Goal: Transaction & Acquisition: Book appointment/travel/reservation

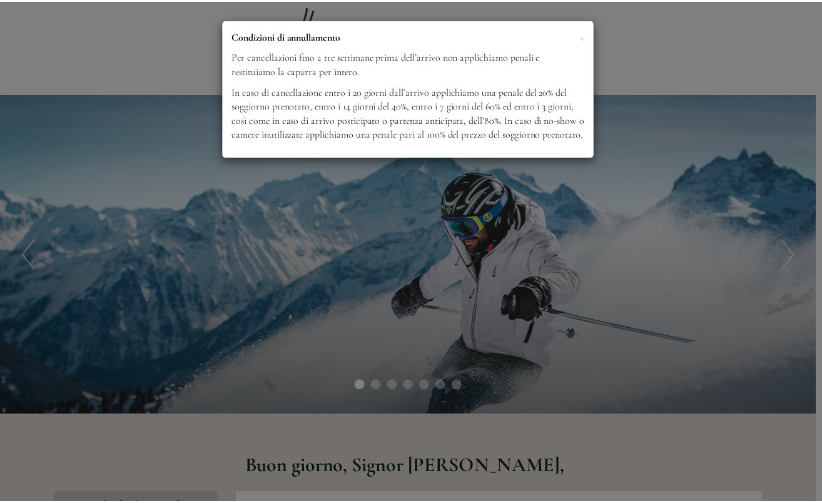
scroll to position [738, 0]
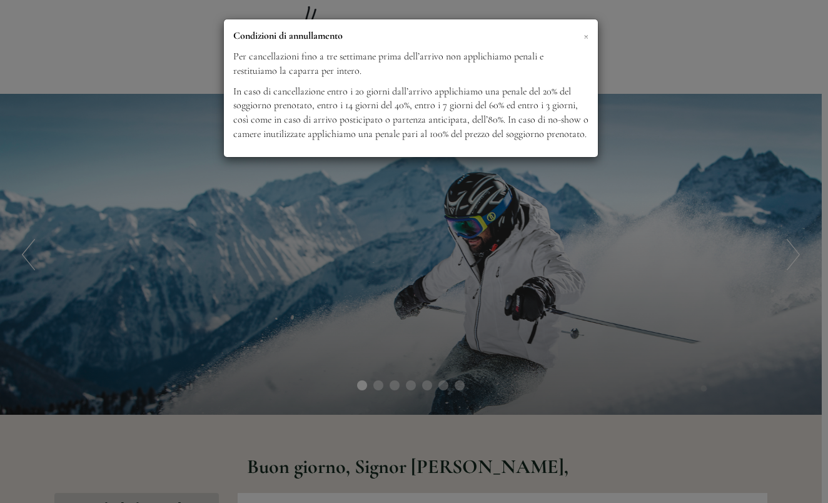
click at [585, 34] on span "×" at bounding box center [586, 36] width 5 height 16
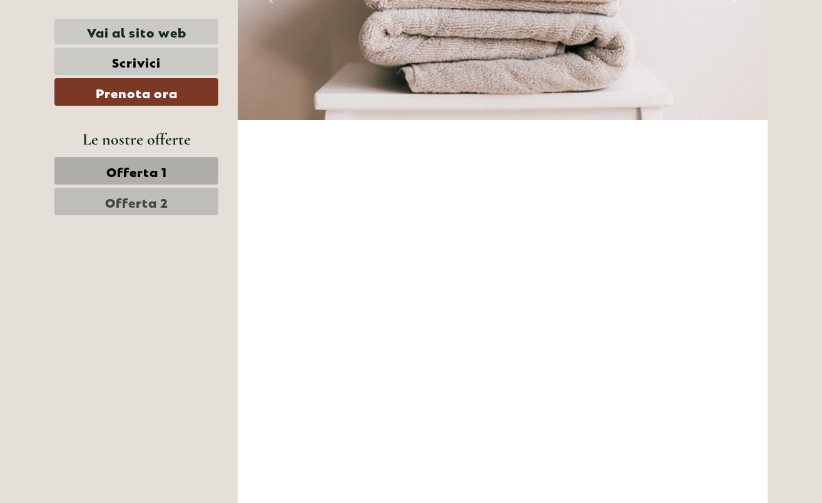
scroll to position [3824, 0]
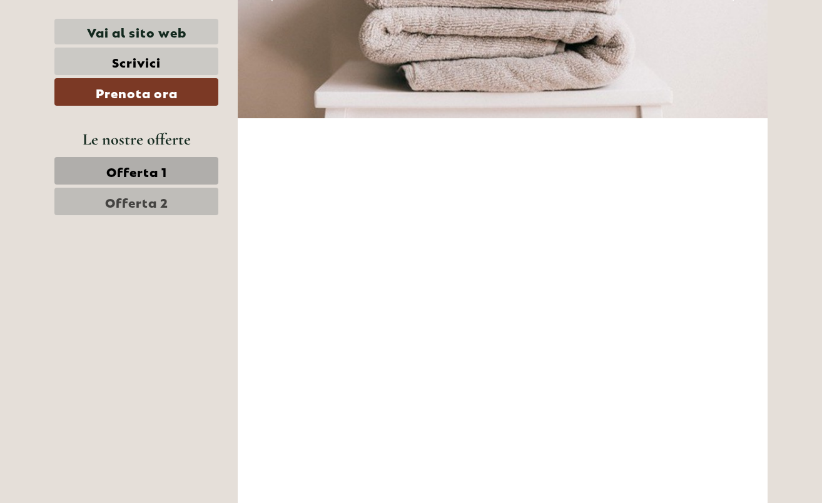
click at [166, 91] on link "Prenota ora" at bounding box center [136, 92] width 164 height 28
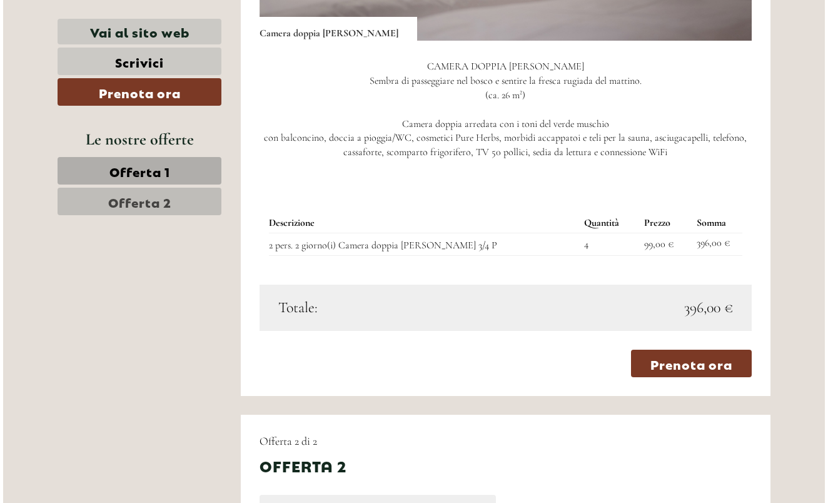
scroll to position [1079, 0]
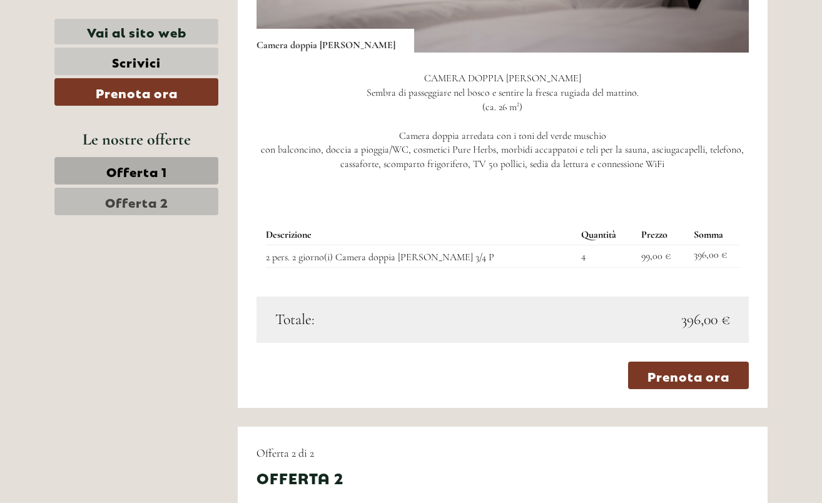
click at [666, 362] on link "Prenota ora" at bounding box center [688, 376] width 121 height 28
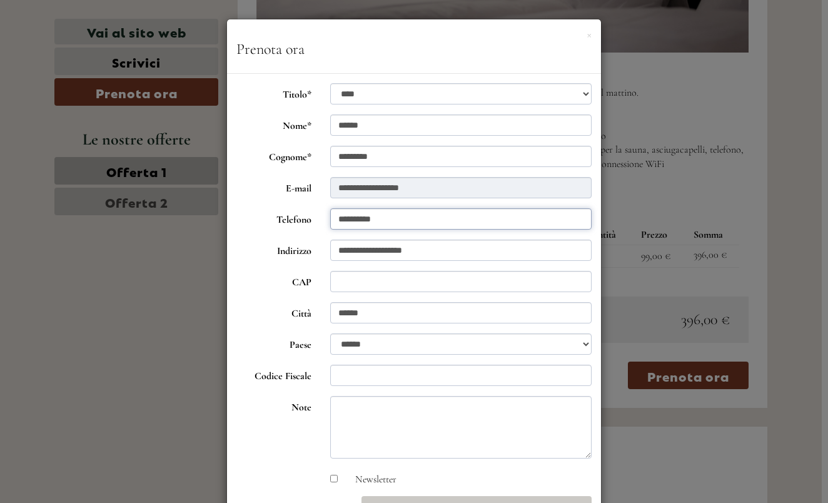
type input "**********"
type input "*****"
click at [435, 379] on input "Codice Fiscale" at bounding box center [461, 375] width 262 height 21
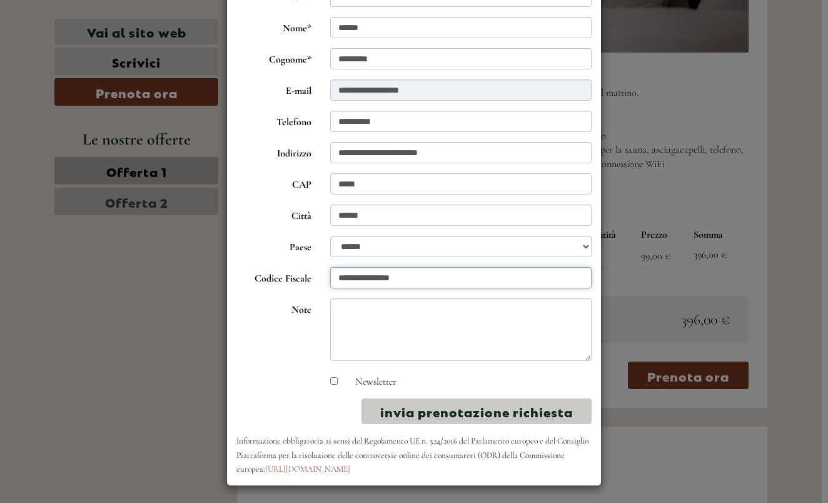
scroll to position [97, 0]
type input "**********"
click at [452, 412] on button "invia prenotazione richiesta" at bounding box center [477, 412] width 230 height 26
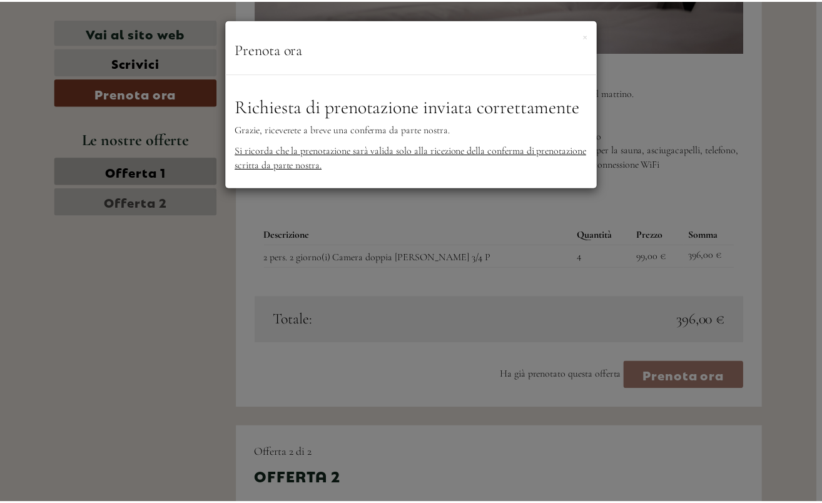
scroll to position [0, 0]
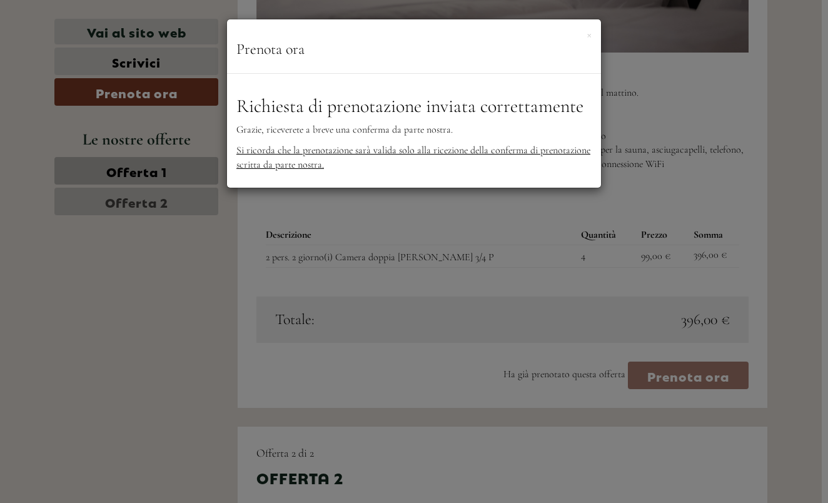
click at [593, 31] on div "× Prenota ora" at bounding box center [414, 46] width 374 height 54
click at [588, 36] on button "×" at bounding box center [589, 34] width 5 height 13
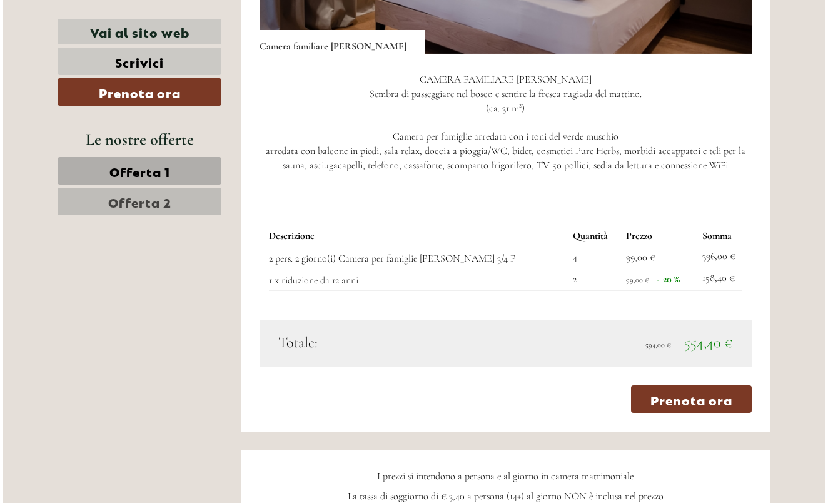
scroll to position [1911, 0]
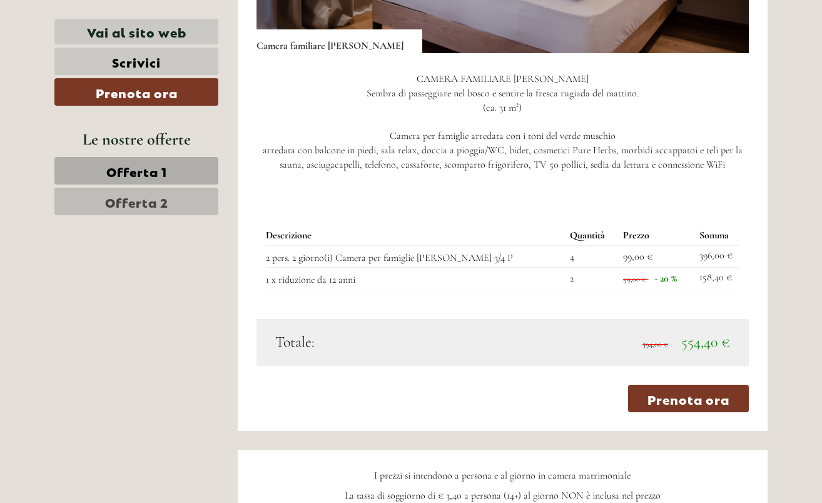
click at [678, 385] on link "Prenota ora" at bounding box center [688, 399] width 121 height 28
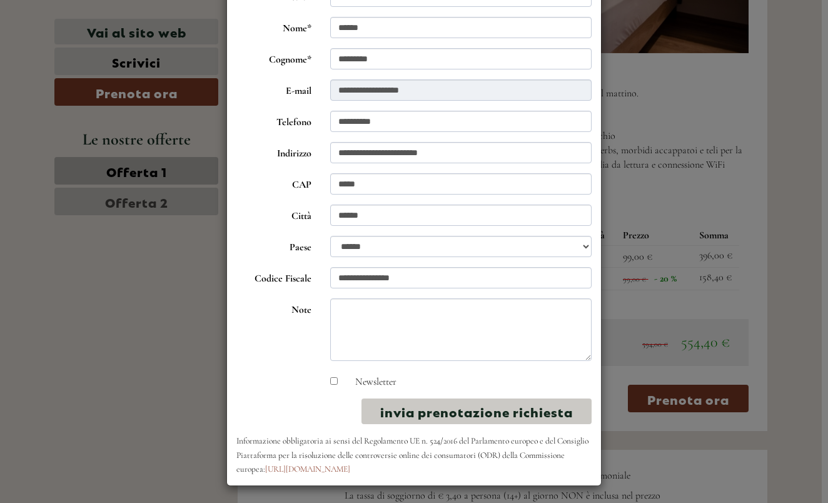
scroll to position [97, 0]
click at [508, 415] on button "invia prenotazione richiesta" at bounding box center [477, 412] width 230 height 26
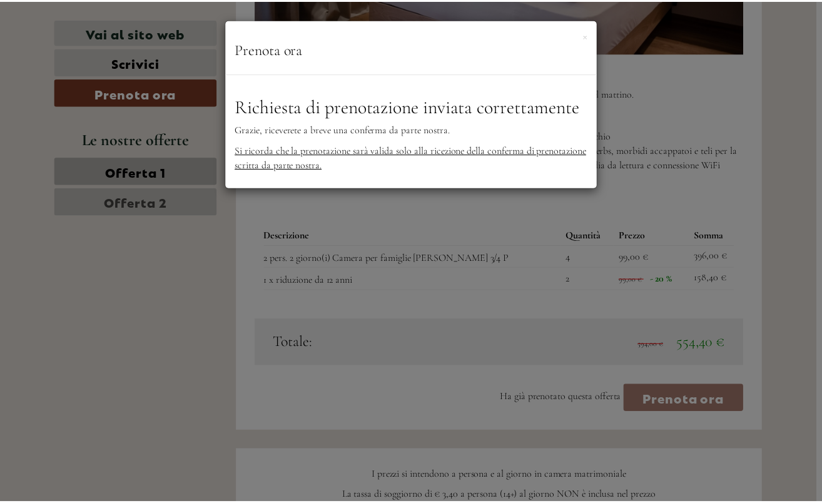
scroll to position [0, 0]
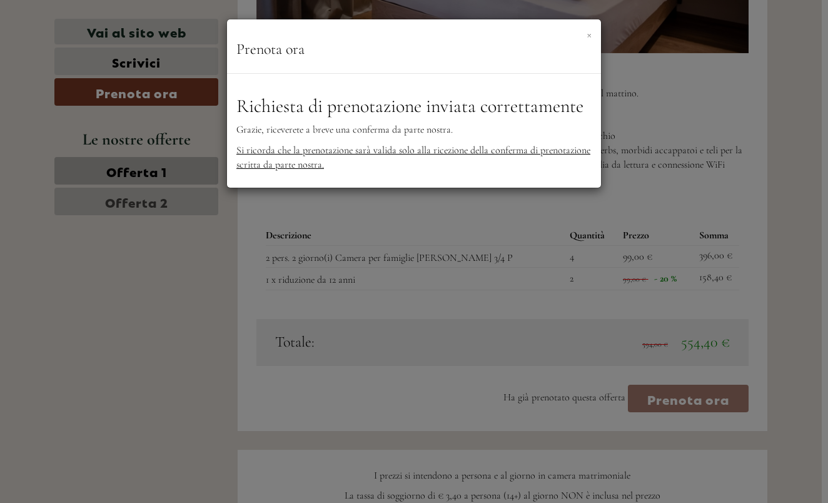
click at [589, 35] on button "×" at bounding box center [589, 34] width 5 height 13
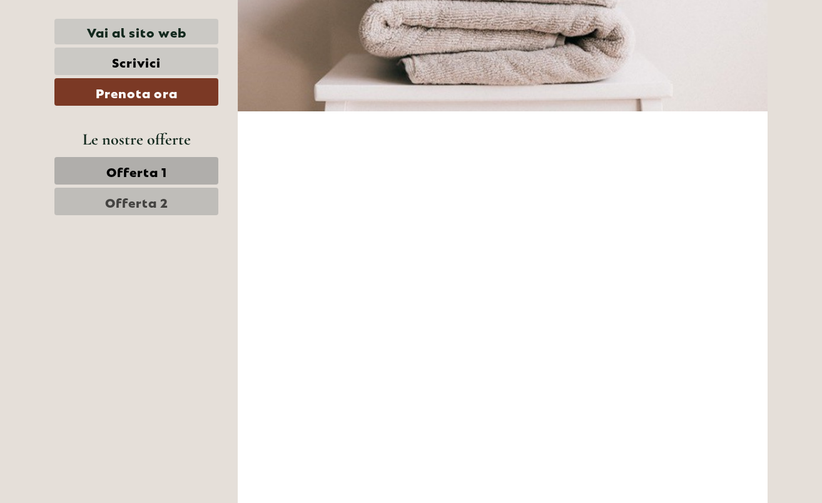
scroll to position [3800, 0]
